Goal: Task Accomplishment & Management: Use online tool/utility

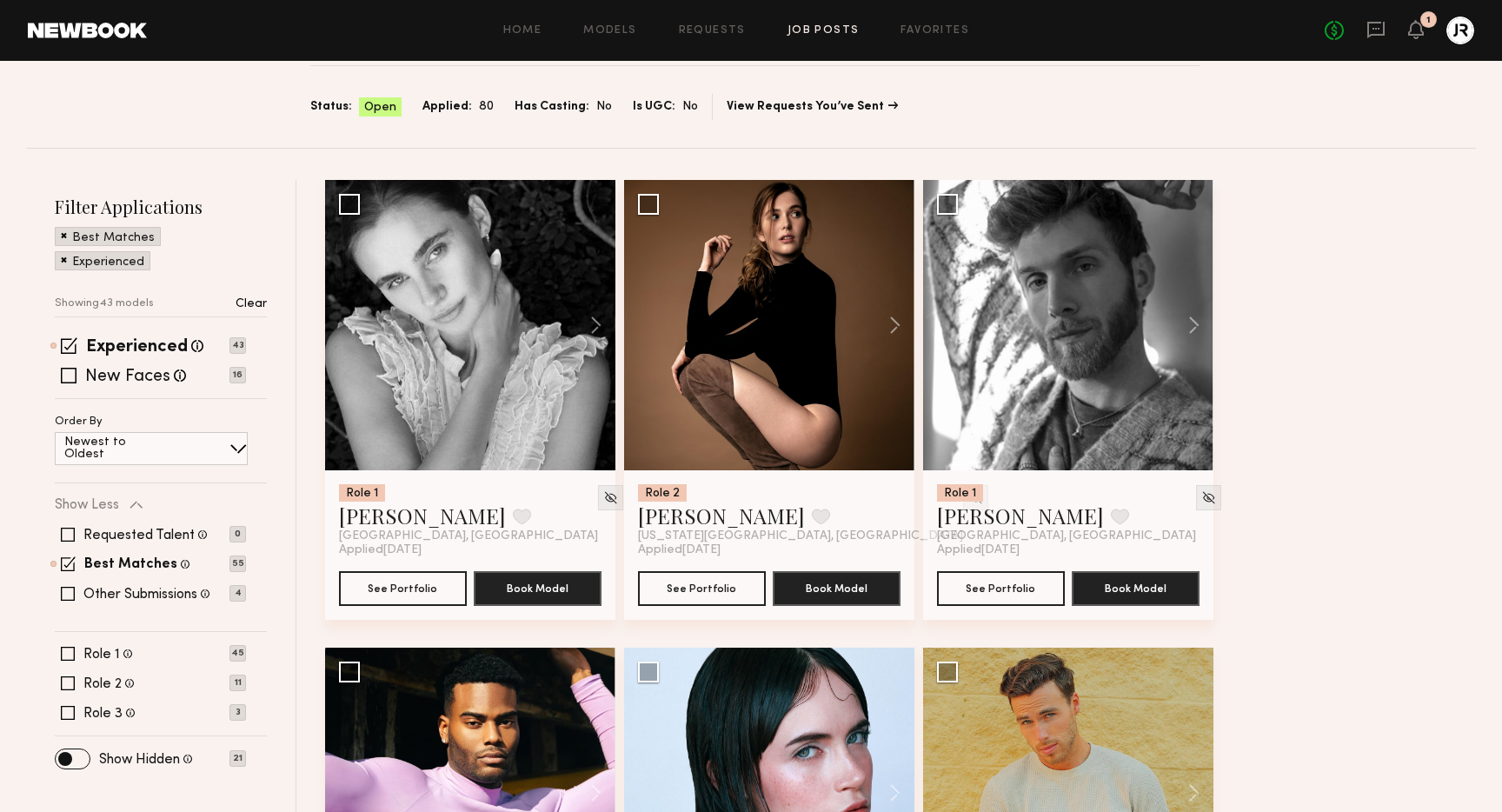
scroll to position [147, 0]
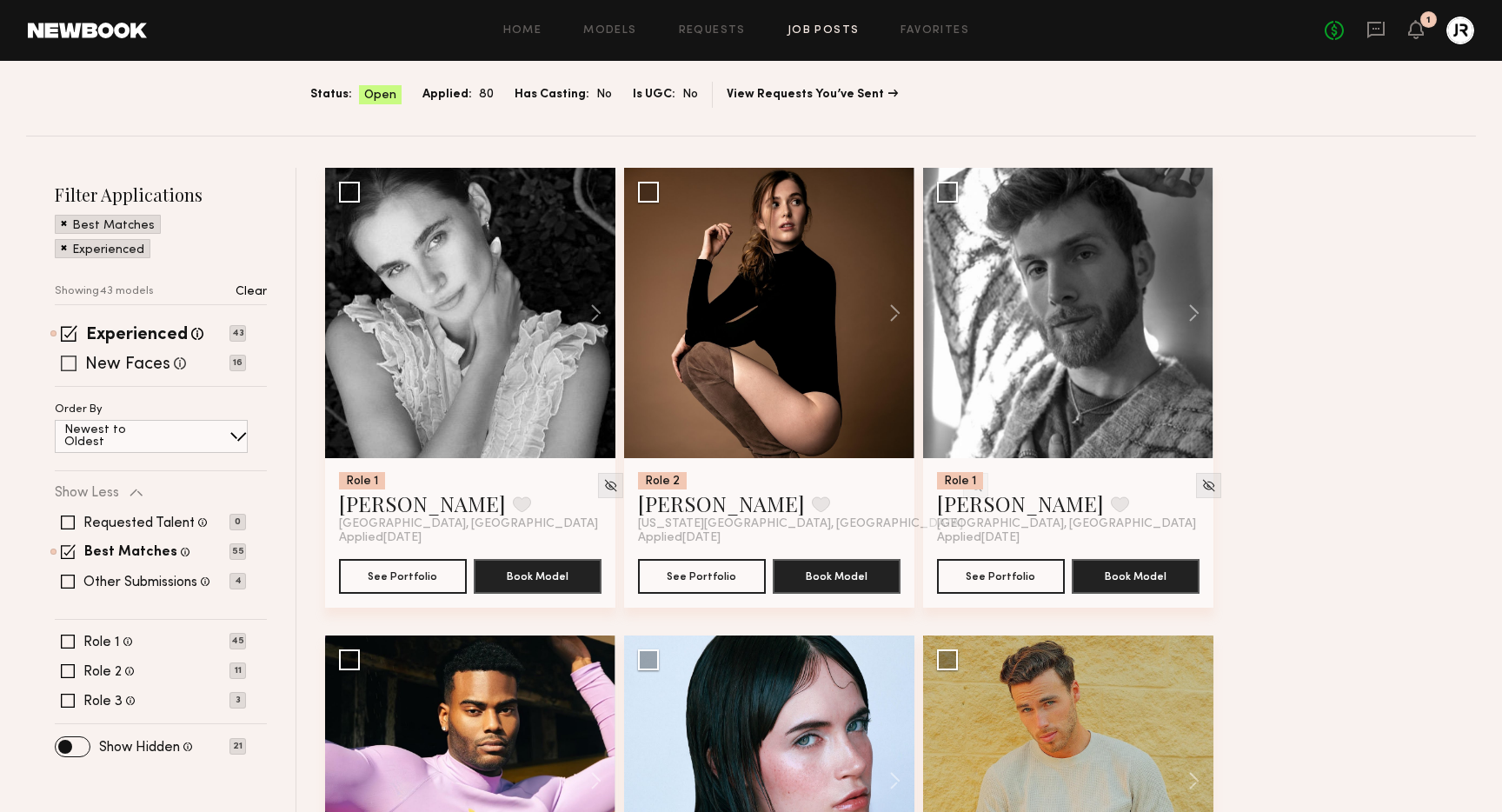
click at [69, 362] on span at bounding box center [69, 364] width 16 height 16
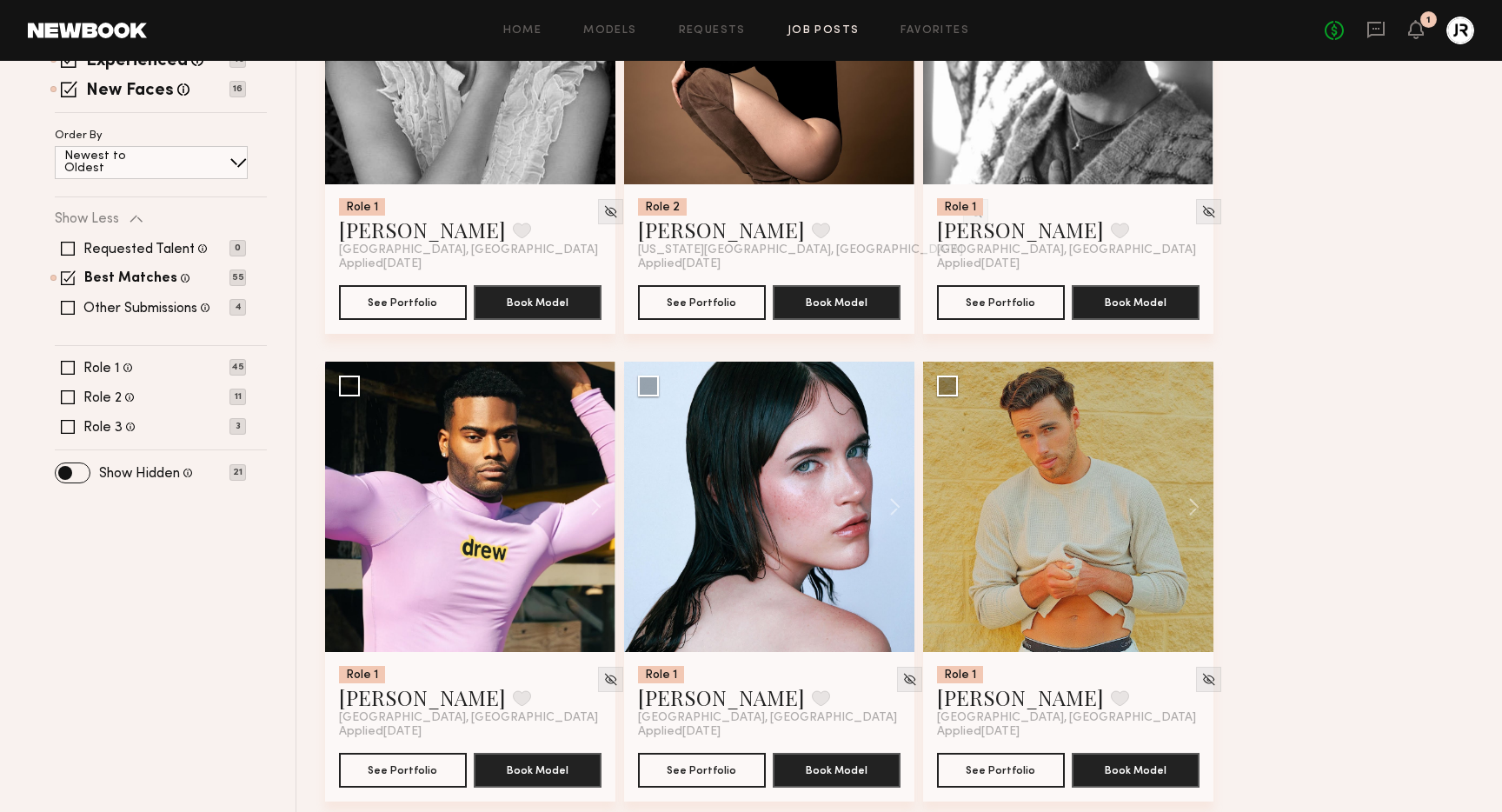
scroll to position [445, 0]
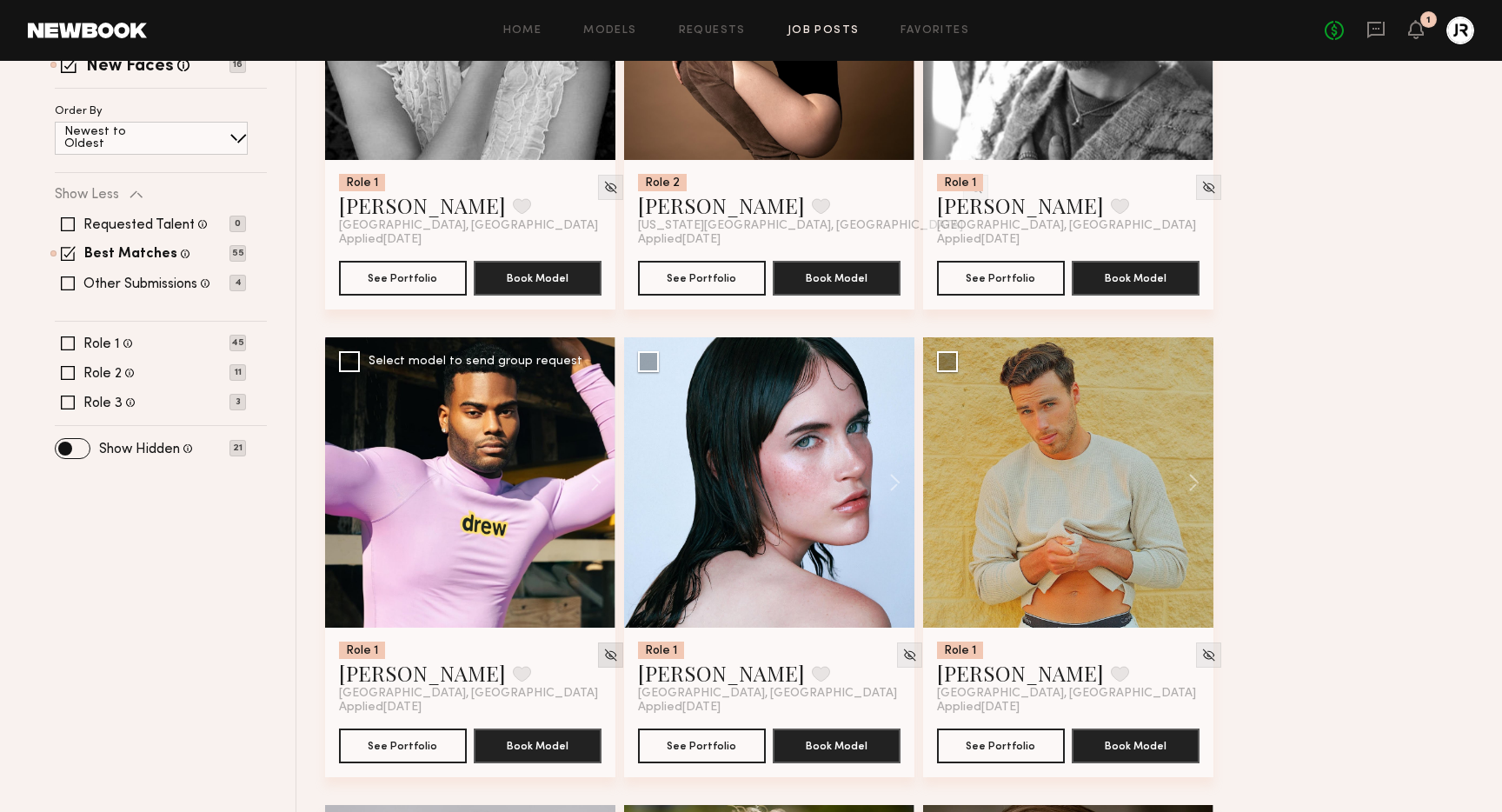
click at [604, 655] on img at bounding box center [611, 655] width 15 height 15
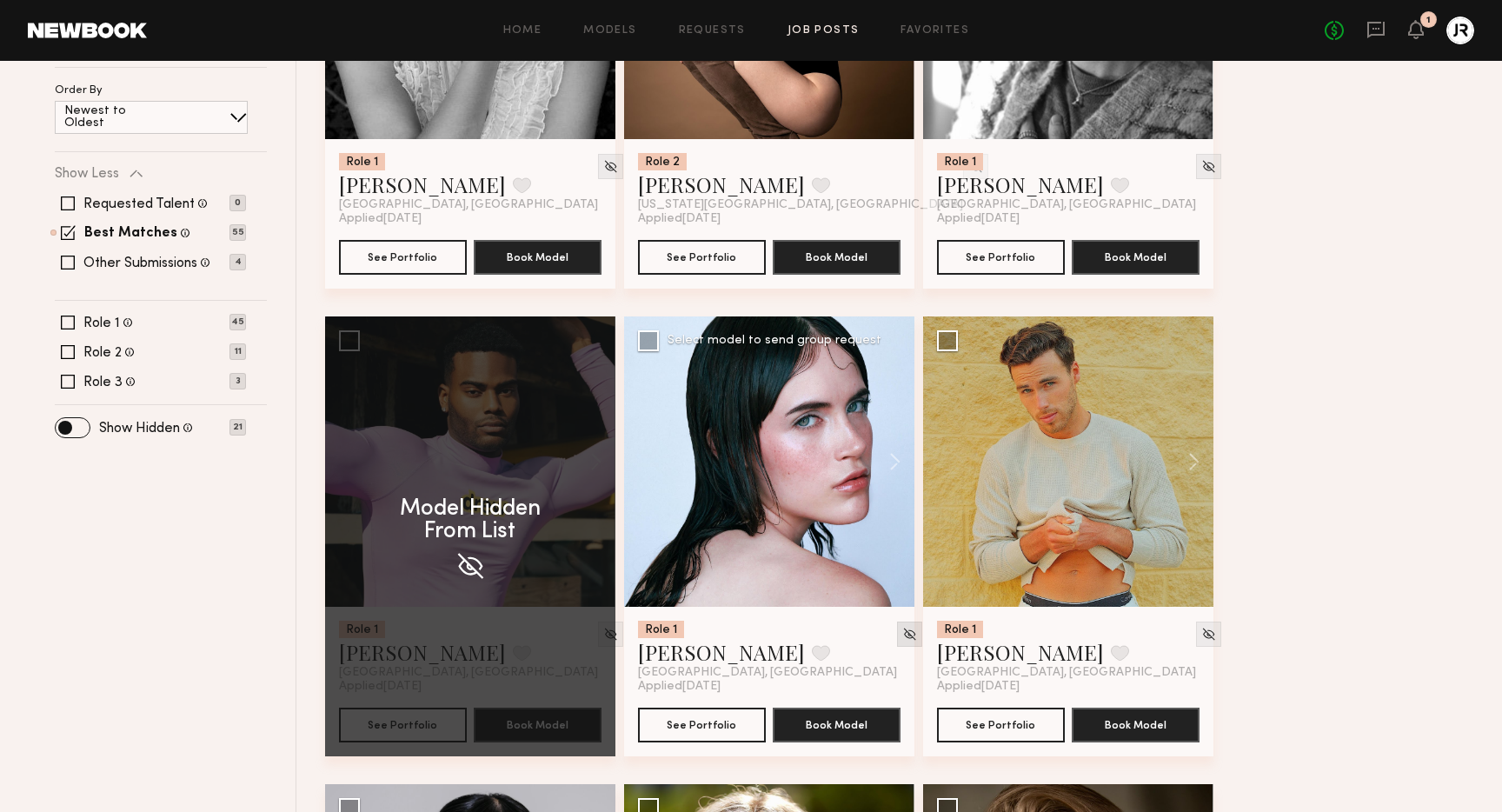
scroll to position [474, 0]
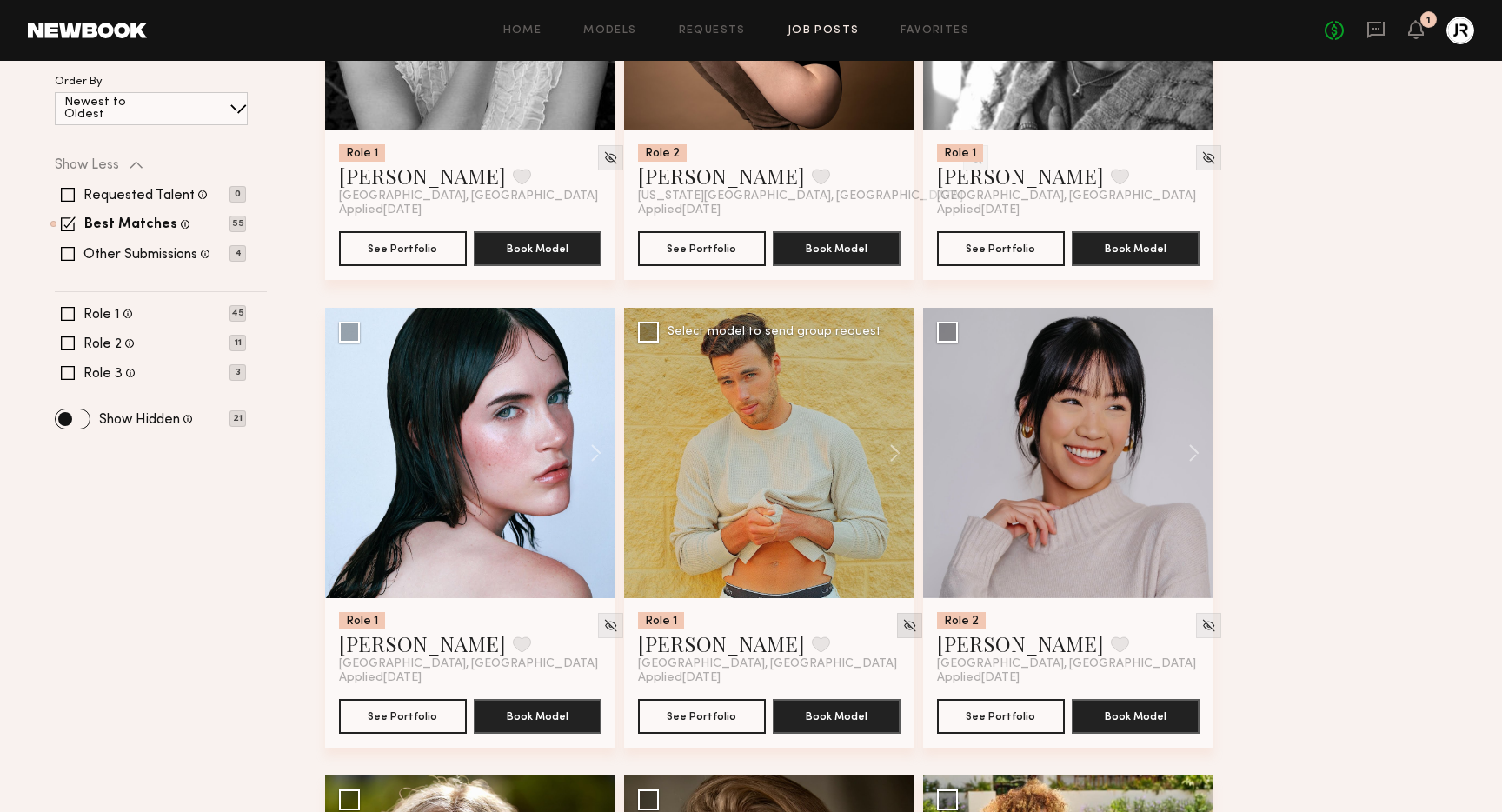
click at [903, 626] on img at bounding box center [910, 625] width 15 height 15
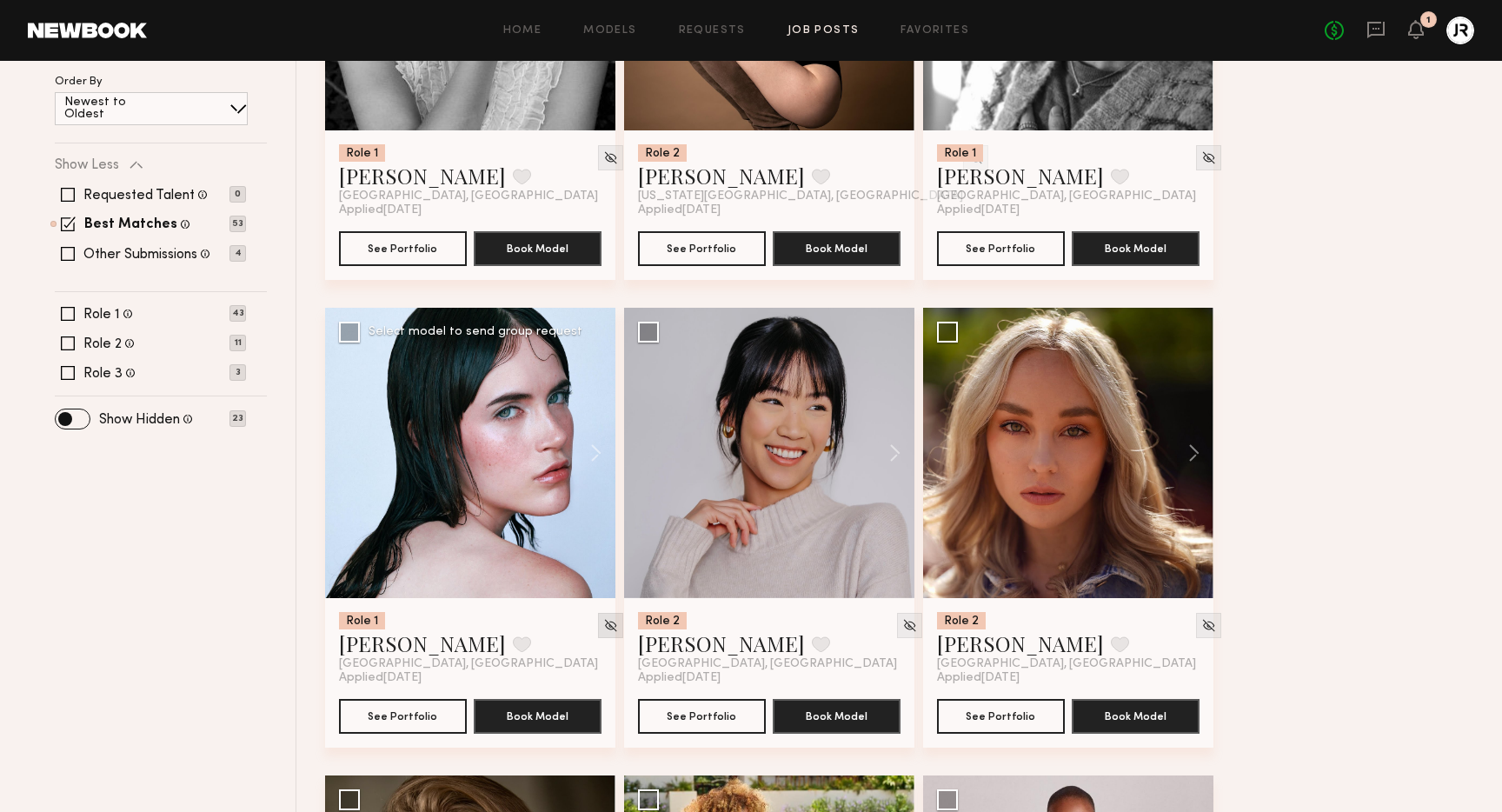
click at [604, 625] on img at bounding box center [611, 625] width 15 height 15
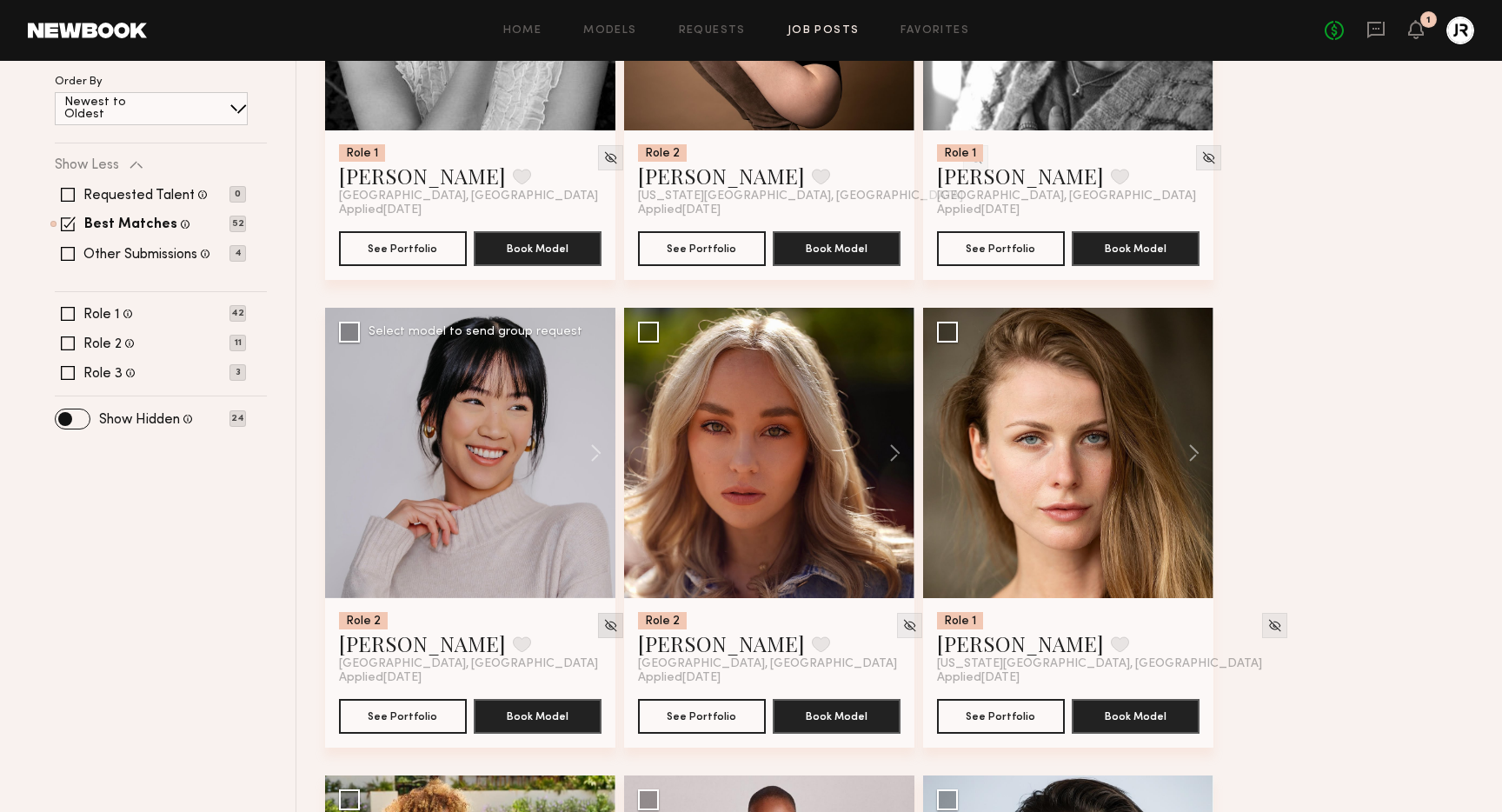
click at [604, 625] on img at bounding box center [611, 625] width 15 height 15
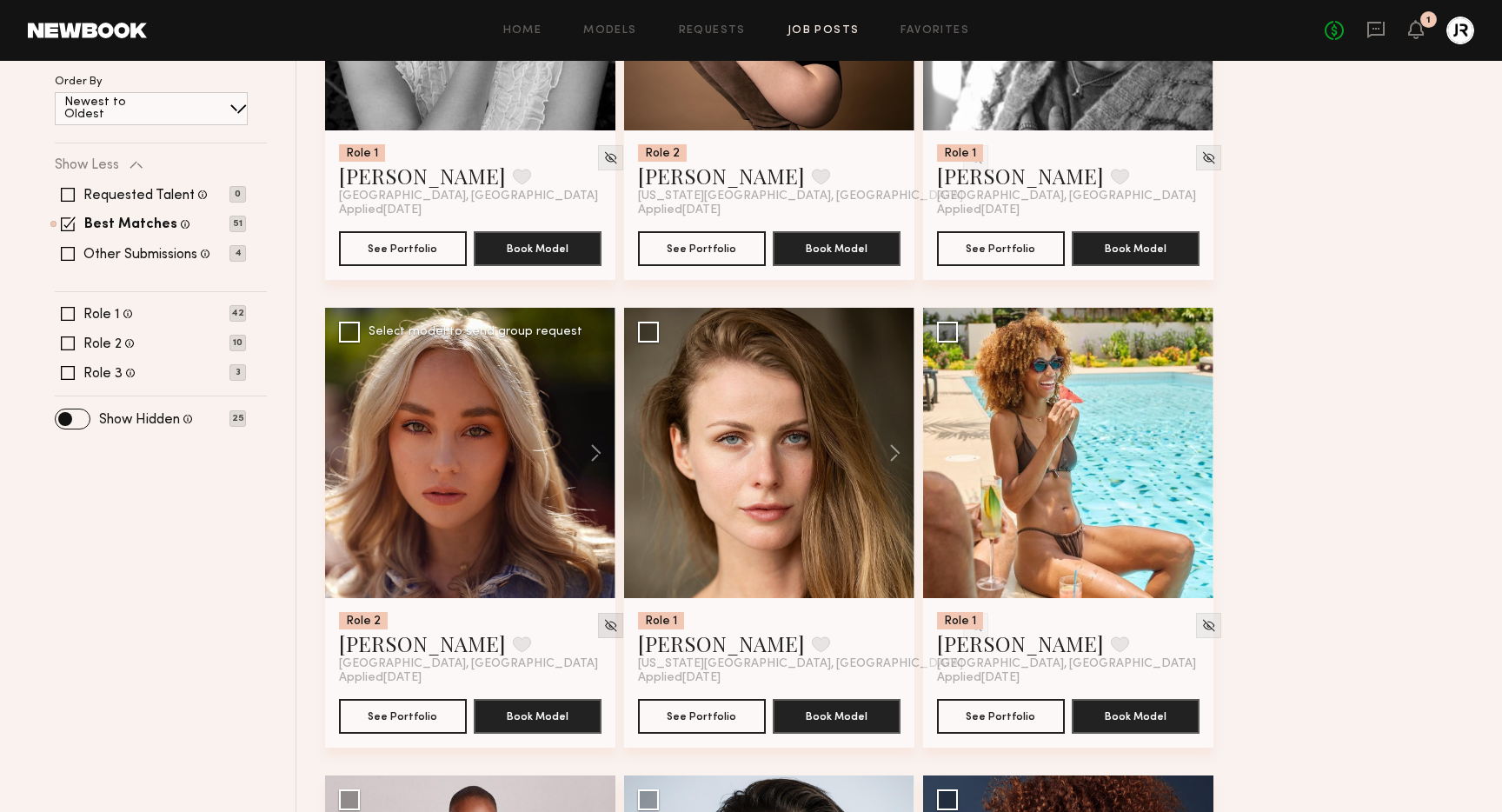
click at [604, 624] on img at bounding box center [611, 625] width 15 height 15
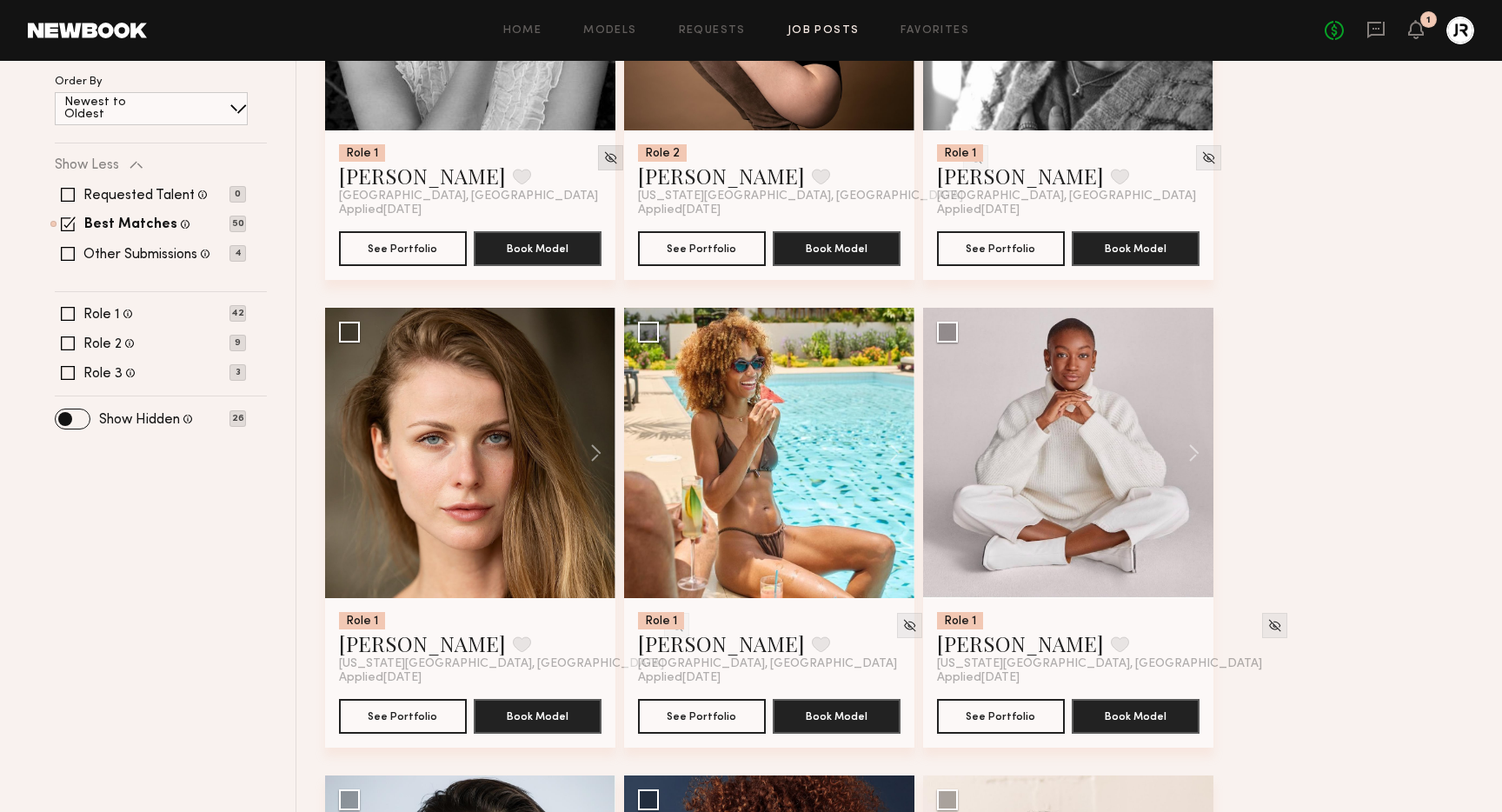
click at [604, 157] on img at bounding box center [611, 157] width 15 height 15
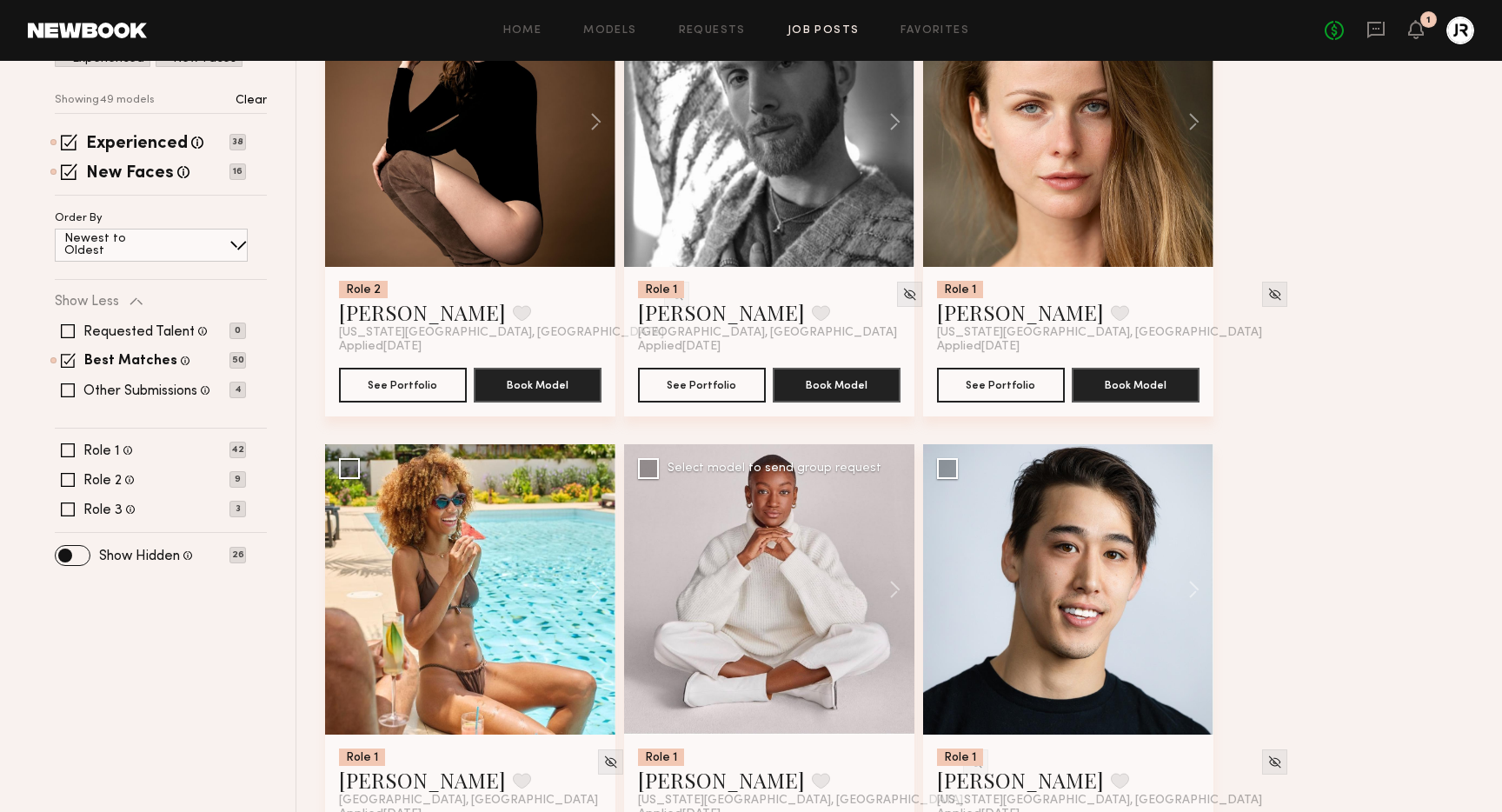
scroll to position [192, 0]
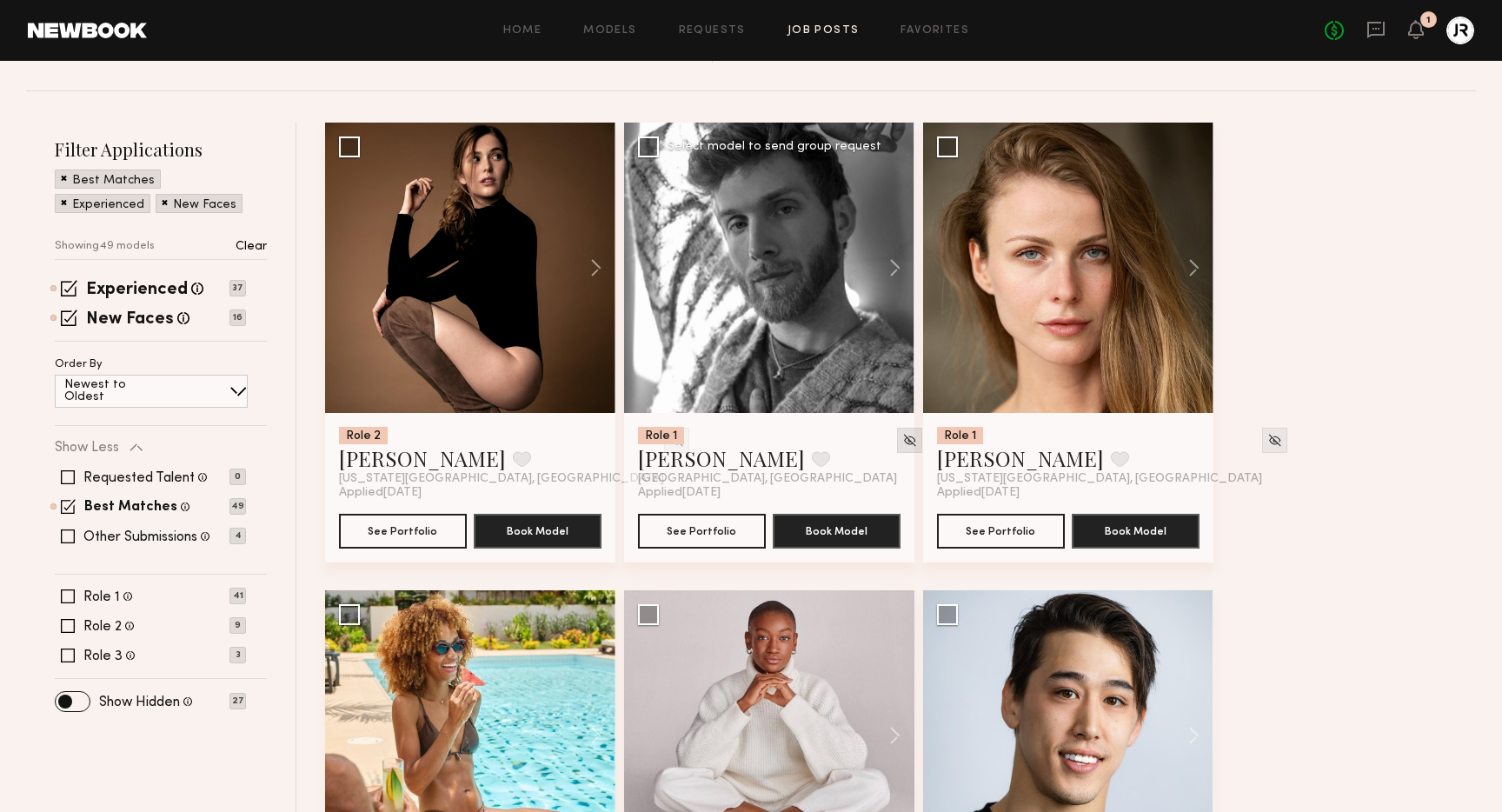
click at [898, 431] on div at bounding box center [910, 440] width 25 height 25
click at [903, 442] on img at bounding box center [910, 440] width 15 height 15
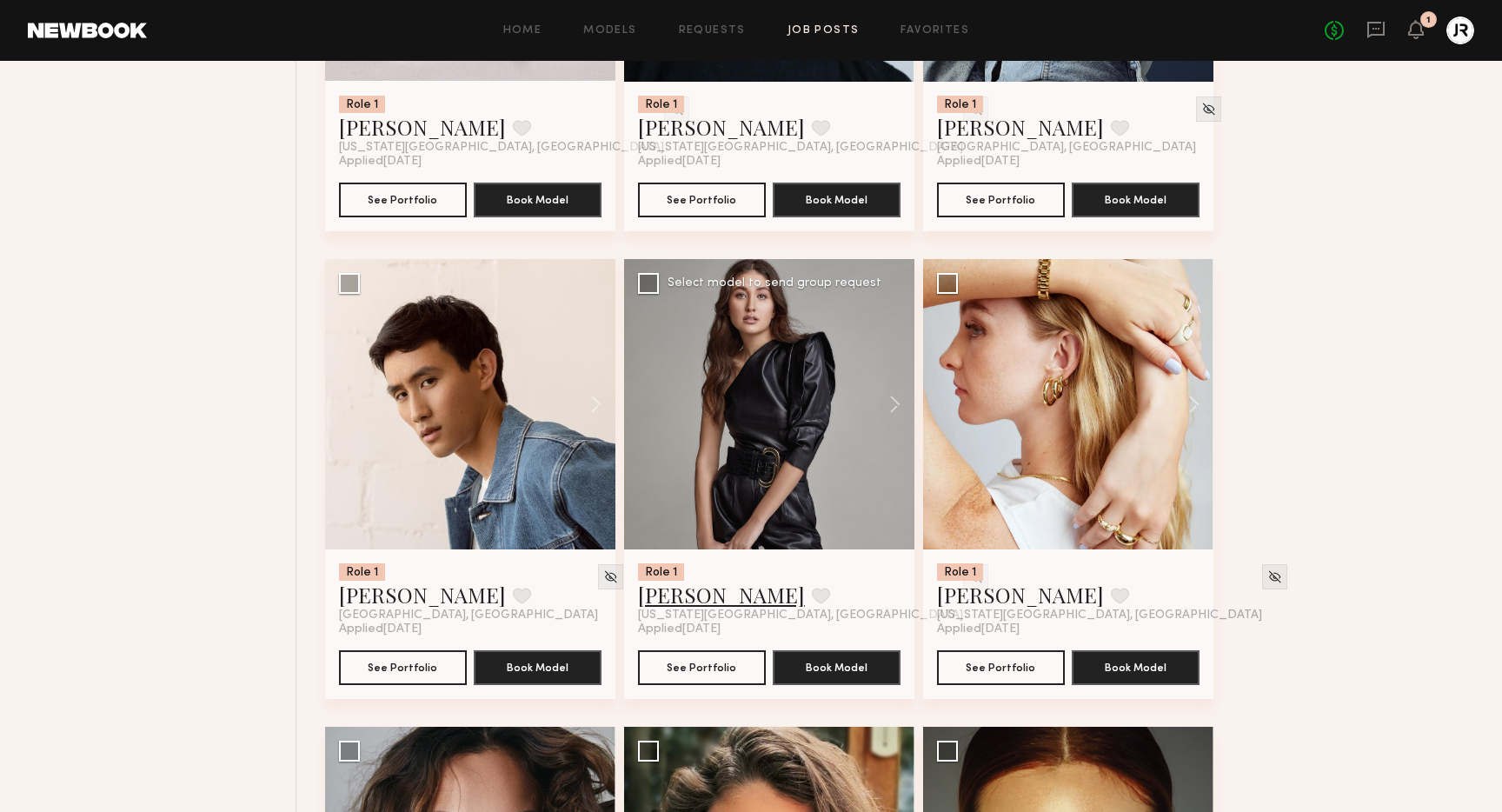
scroll to position [993, 0]
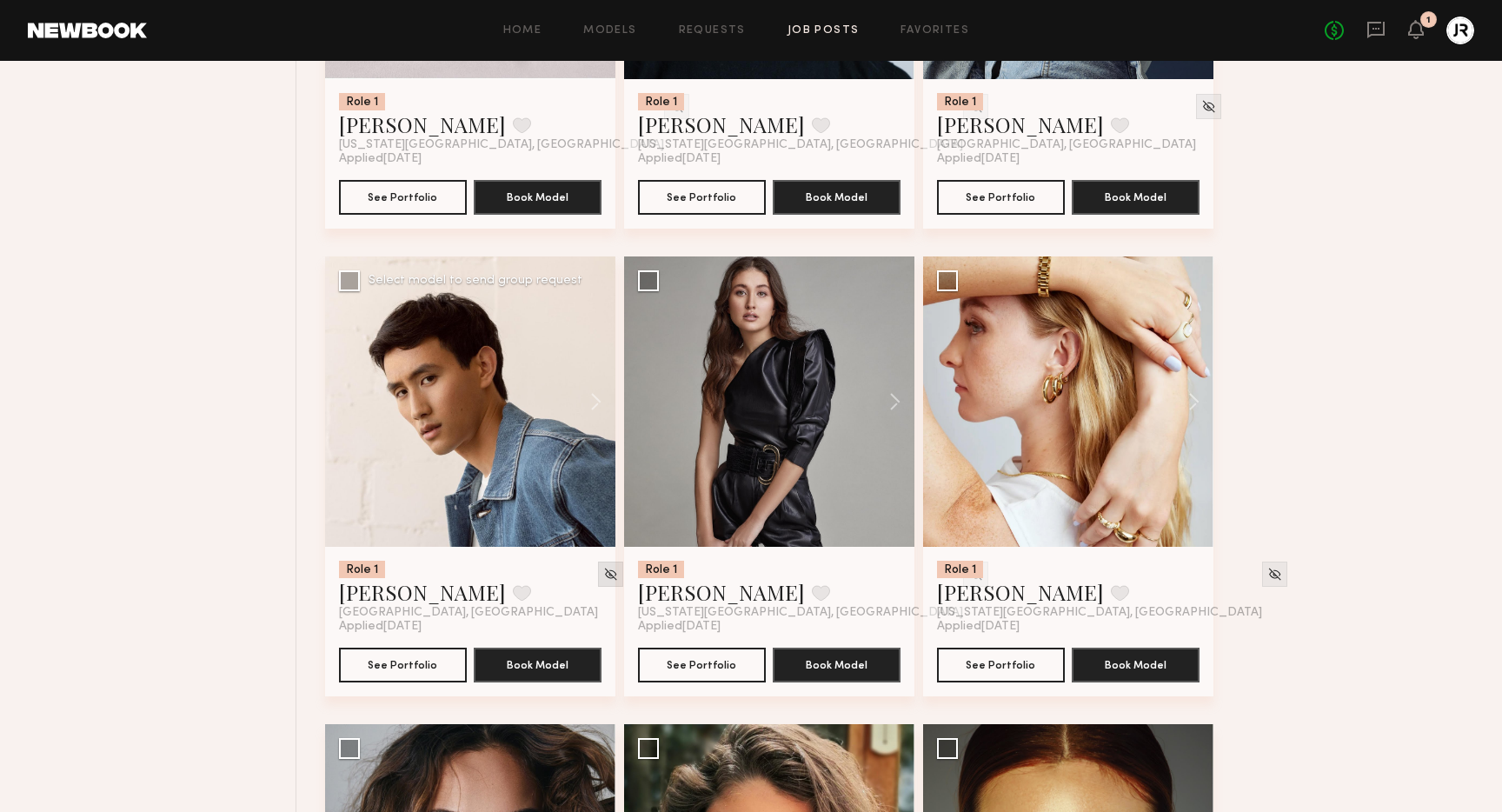
click at [604, 577] on img at bounding box center [611, 574] width 15 height 15
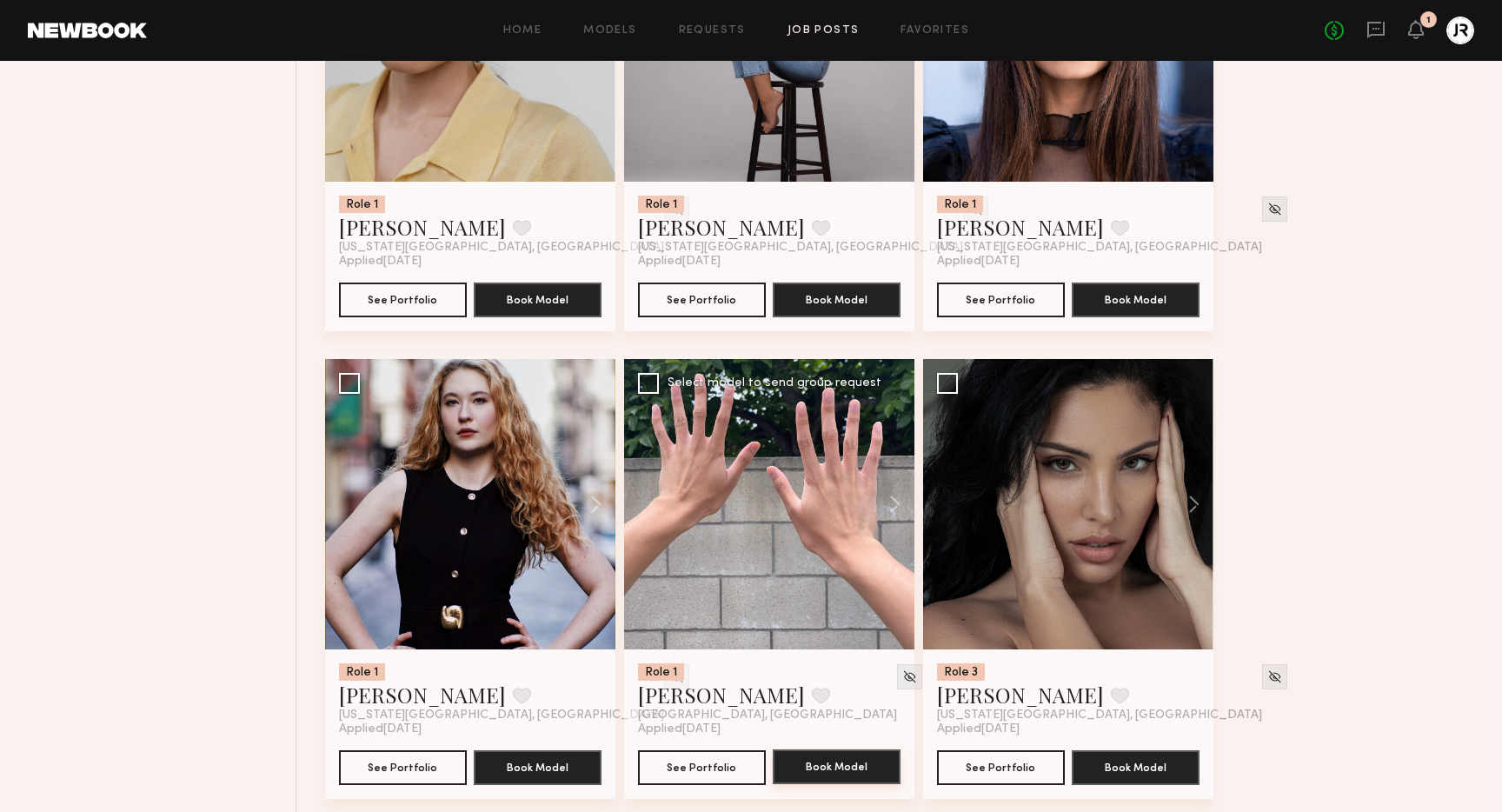
scroll to position [2920, 0]
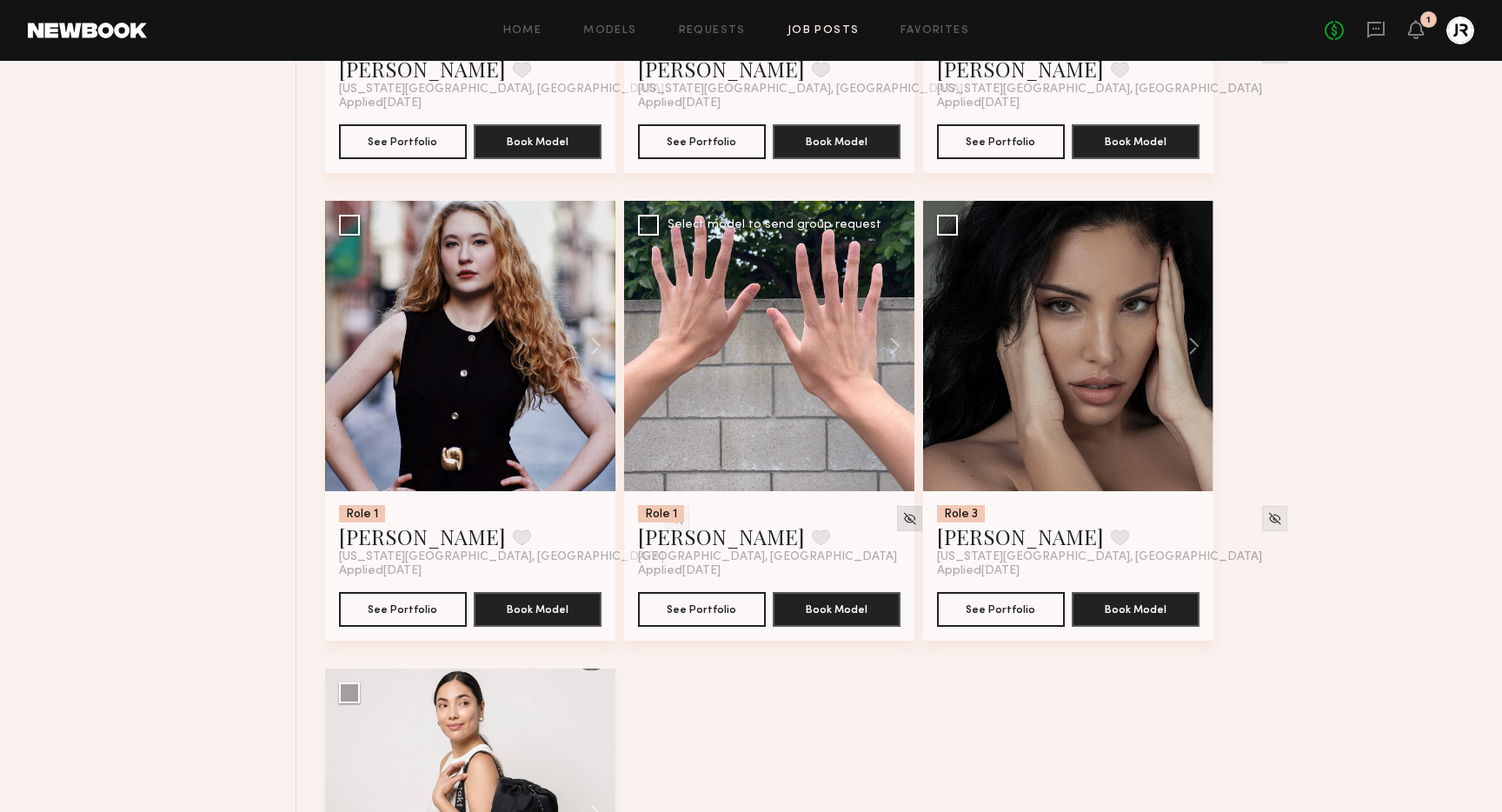
click at [903, 520] on img at bounding box center [910, 518] width 15 height 15
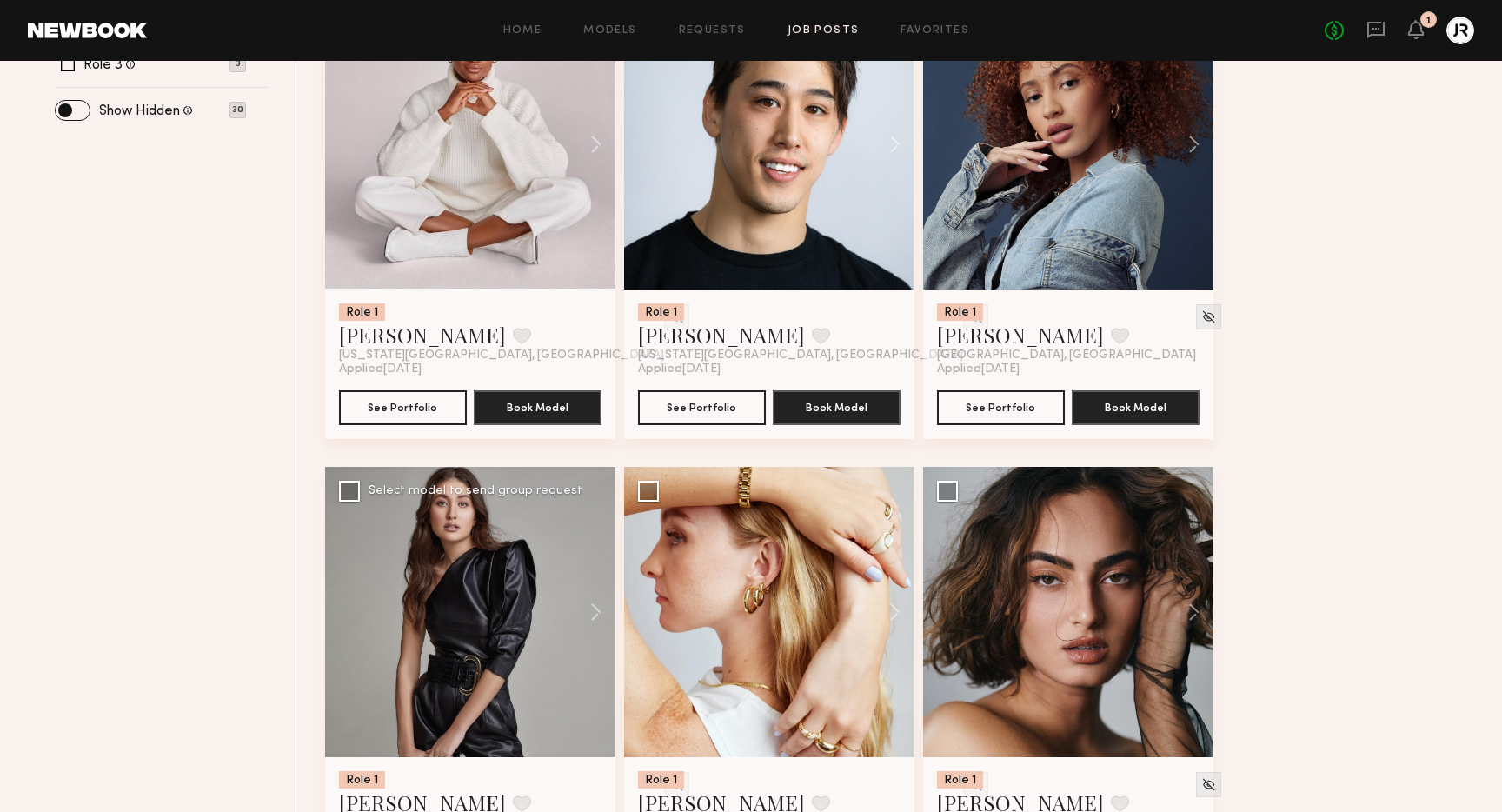
scroll to position [774, 0]
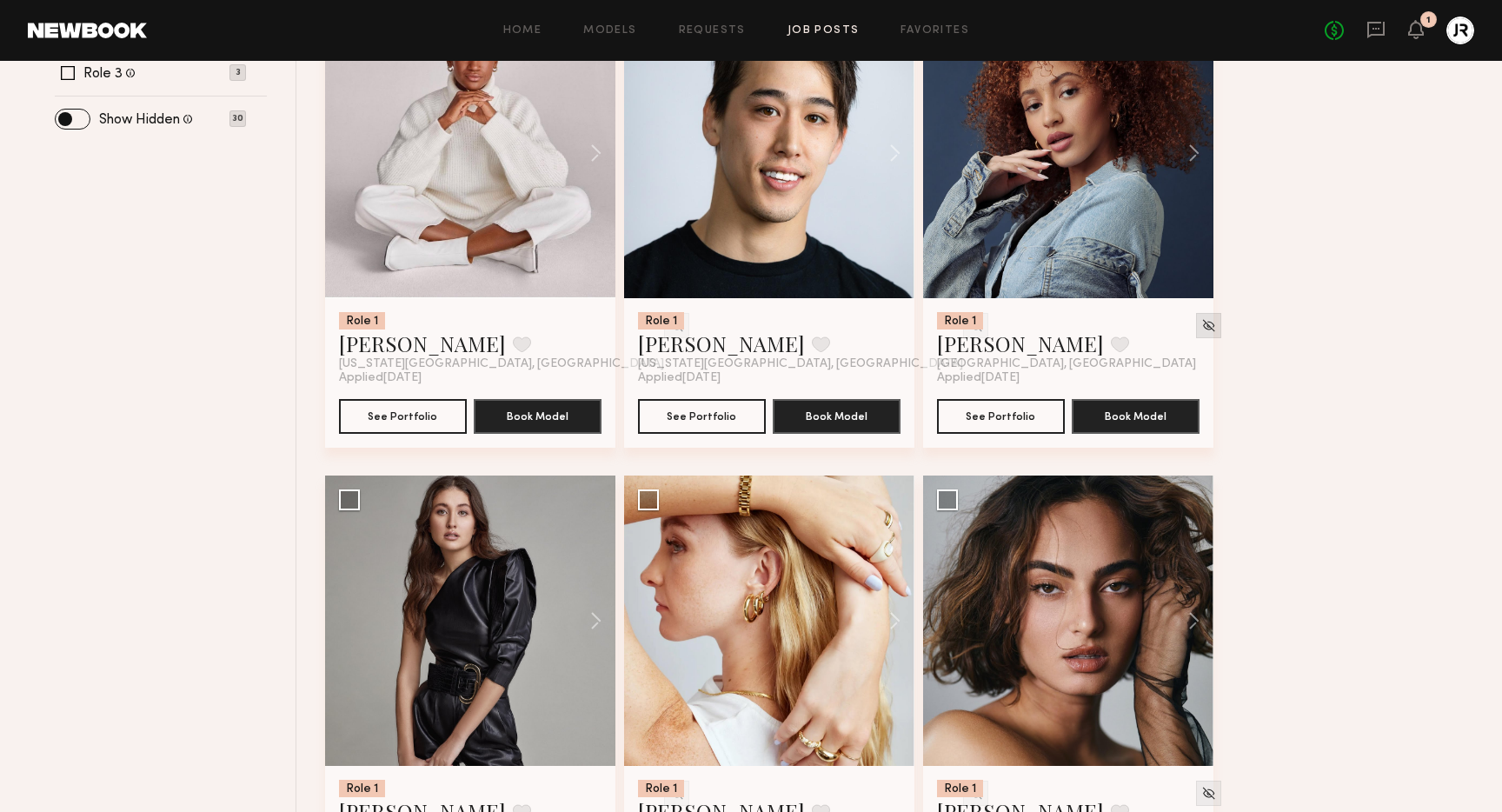
click at [1202, 326] on img at bounding box center [1209, 325] width 15 height 15
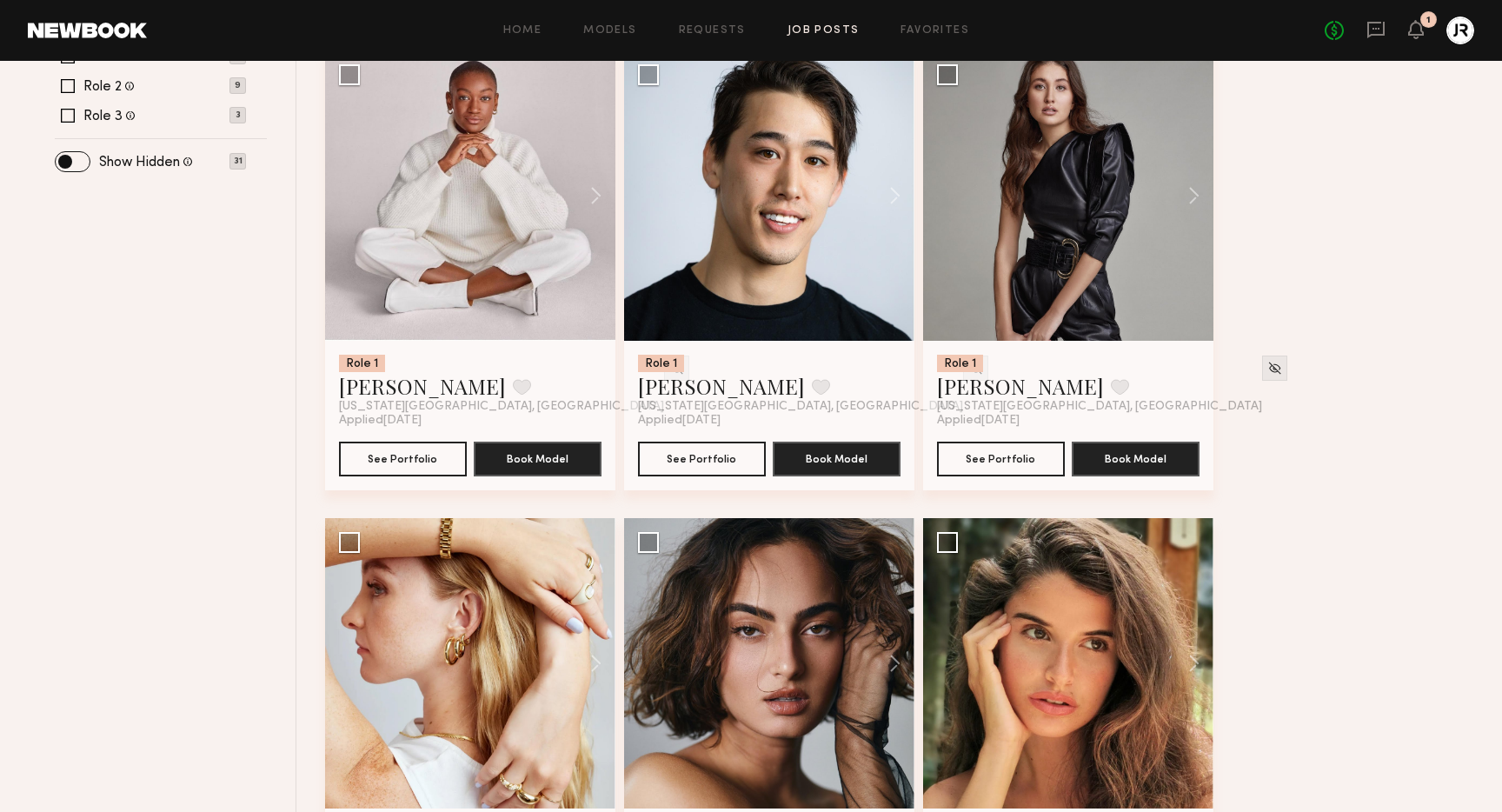
scroll to position [1013, 0]
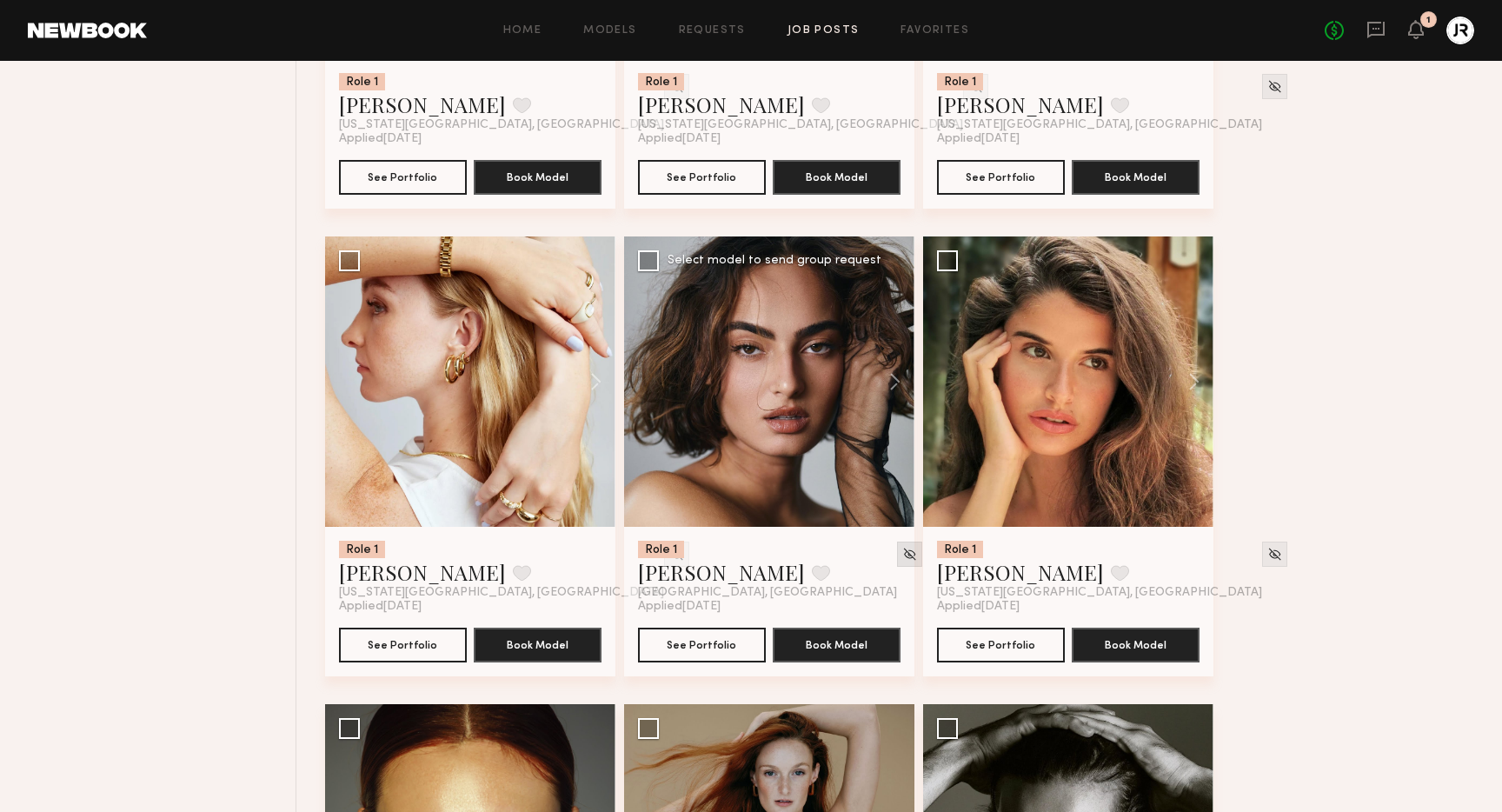
click at [903, 553] on img at bounding box center [910, 554] width 15 height 15
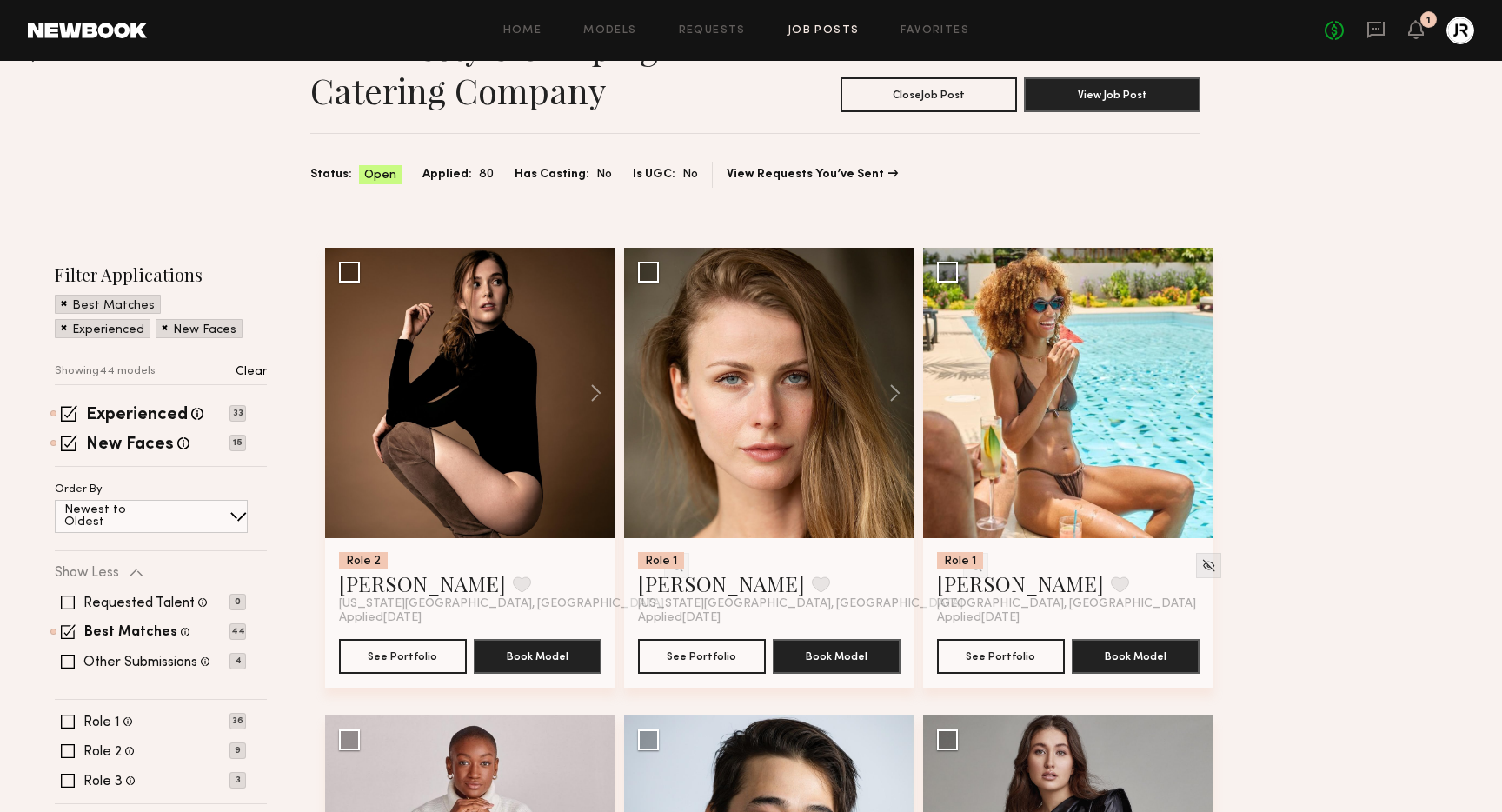
scroll to position [0, 0]
